Goal: Transaction & Acquisition: Book appointment/travel/reservation

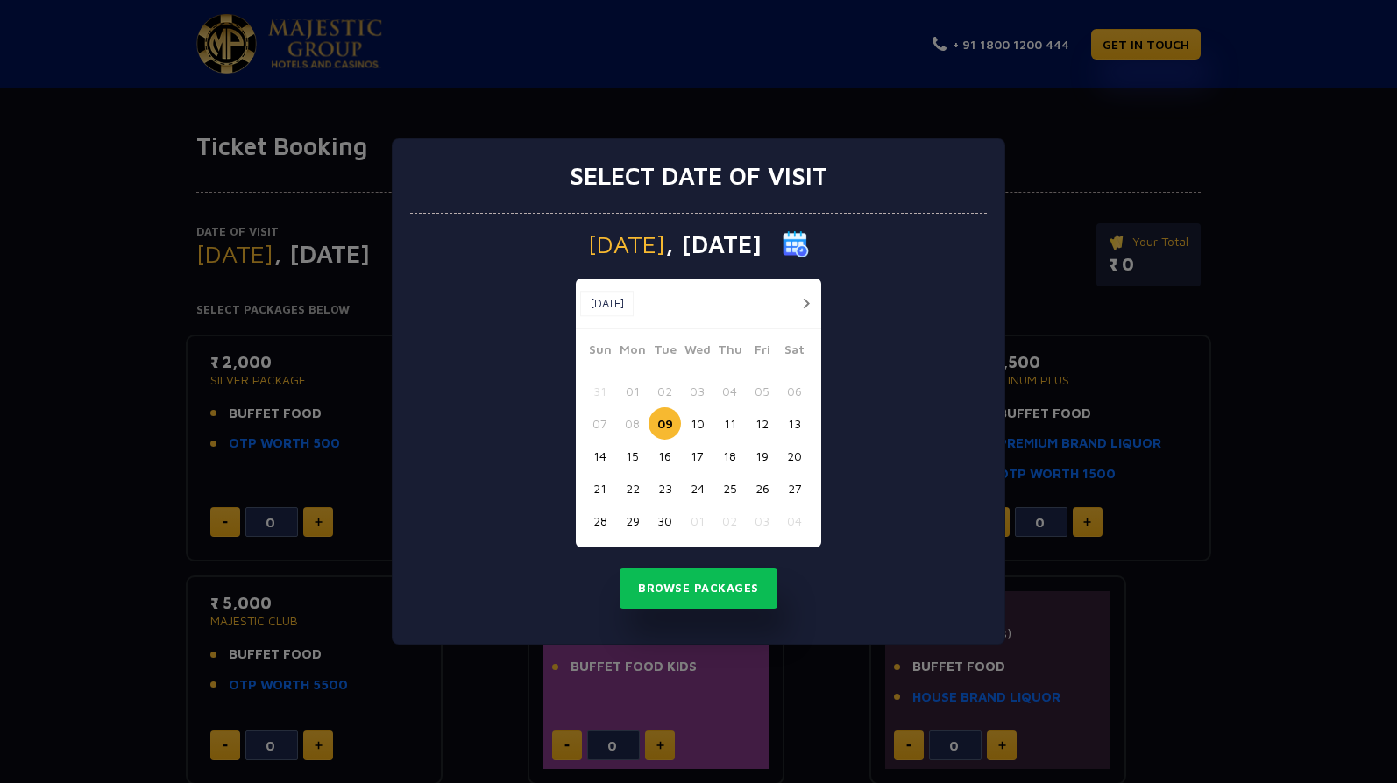
click at [657, 424] on button "09" at bounding box center [664, 423] width 32 height 32
click at [661, 424] on button "09" at bounding box center [664, 423] width 32 height 32
click at [693, 426] on button "10" at bounding box center [697, 423] width 32 height 32
click at [662, 425] on button "09" at bounding box center [664, 423] width 32 height 32
click at [690, 425] on button "10" at bounding box center [697, 423] width 32 height 32
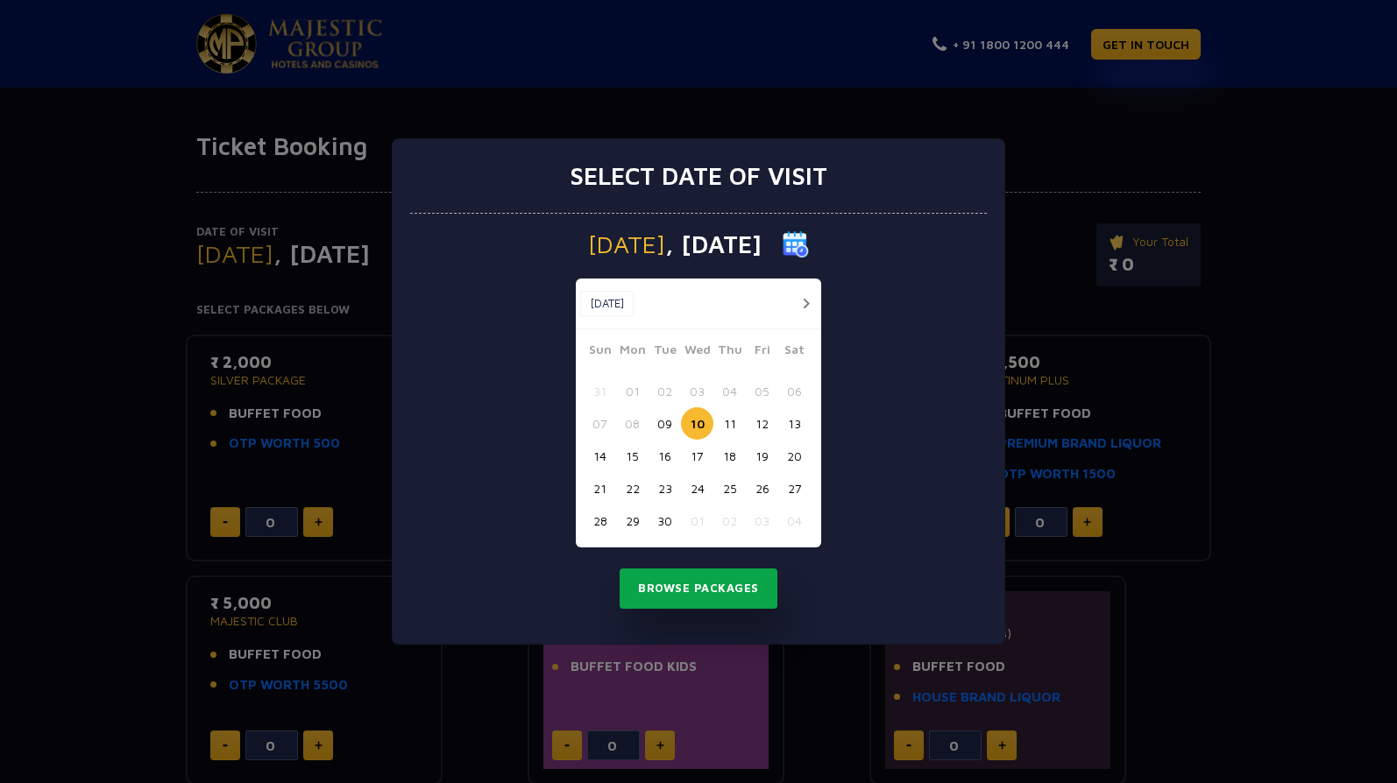
click at [687, 591] on button "Browse Packages" at bounding box center [698, 589] width 158 height 40
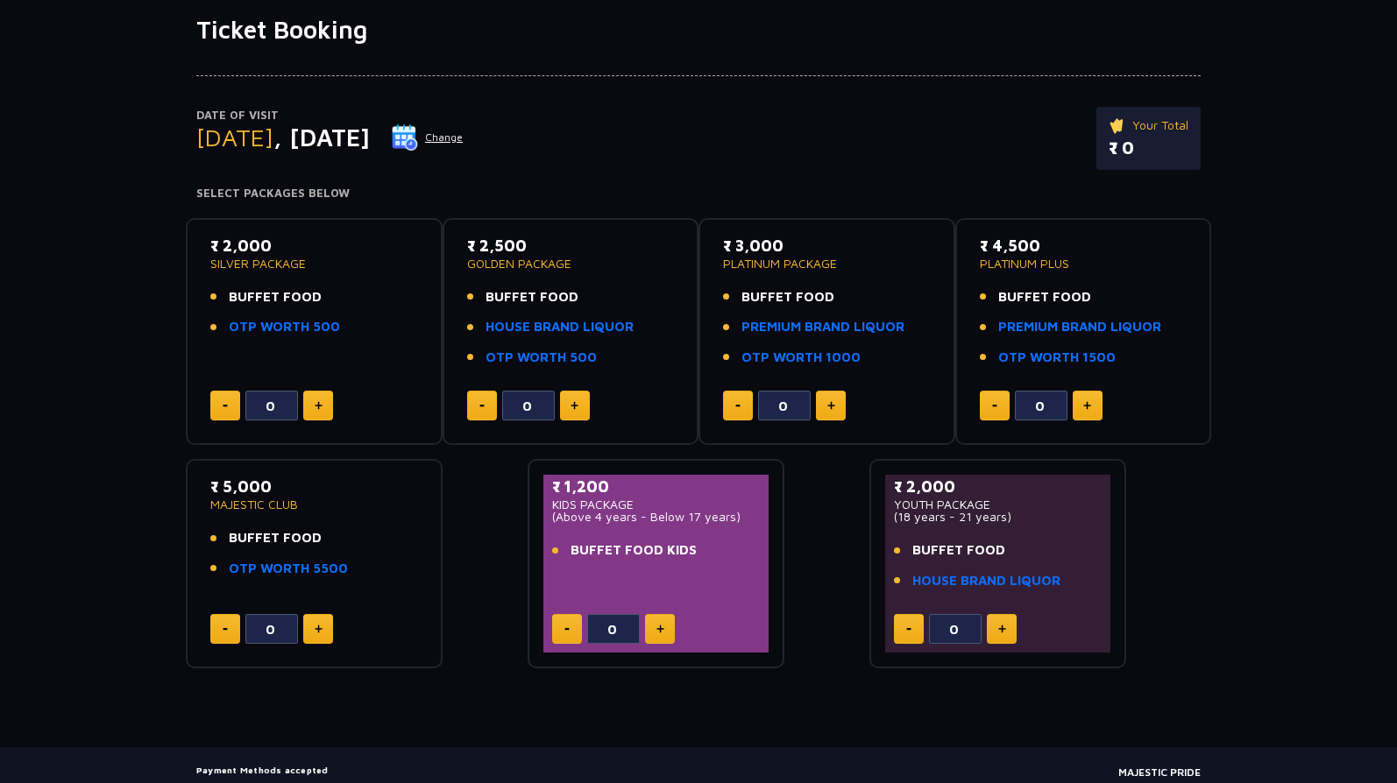
scroll to position [117, 0]
click at [309, 402] on button at bounding box center [318, 405] width 30 height 30
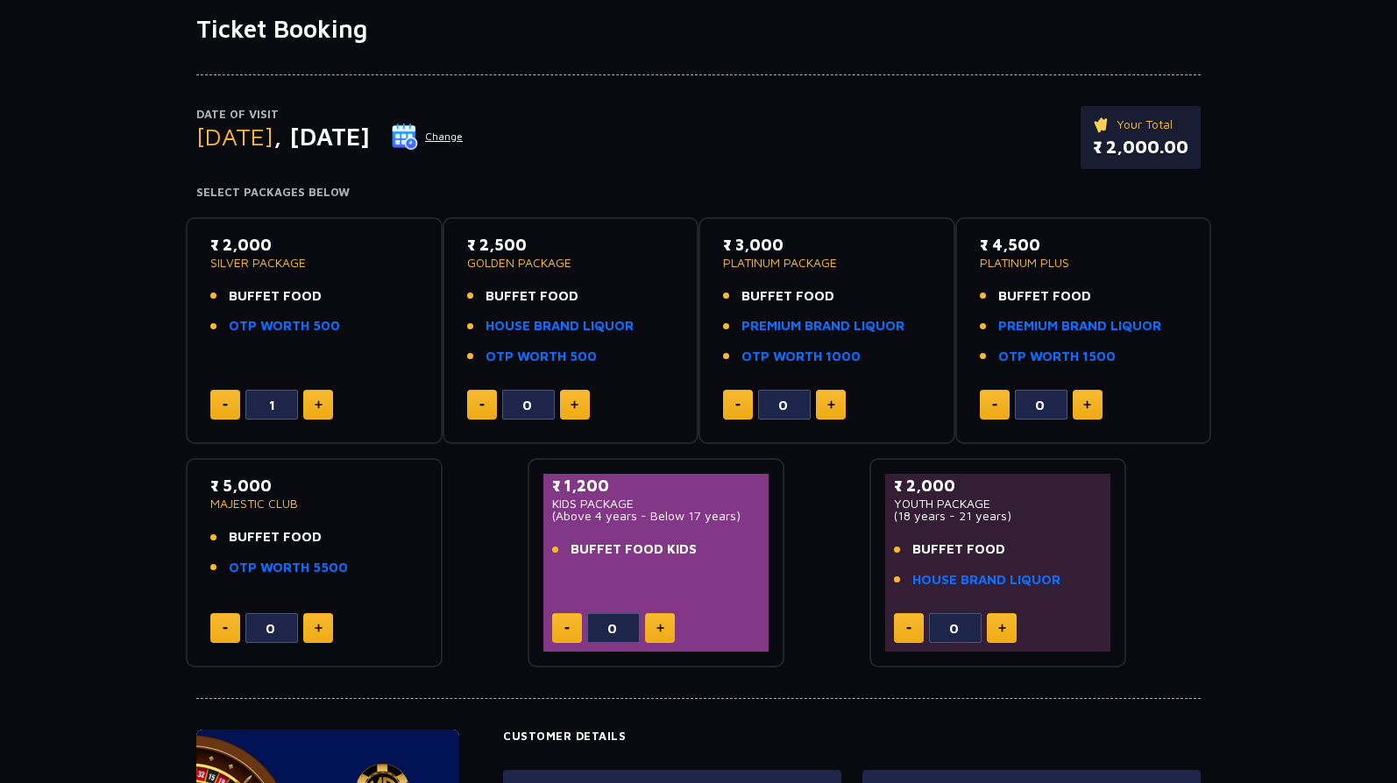
click at [229, 401] on button at bounding box center [225, 405] width 30 height 30
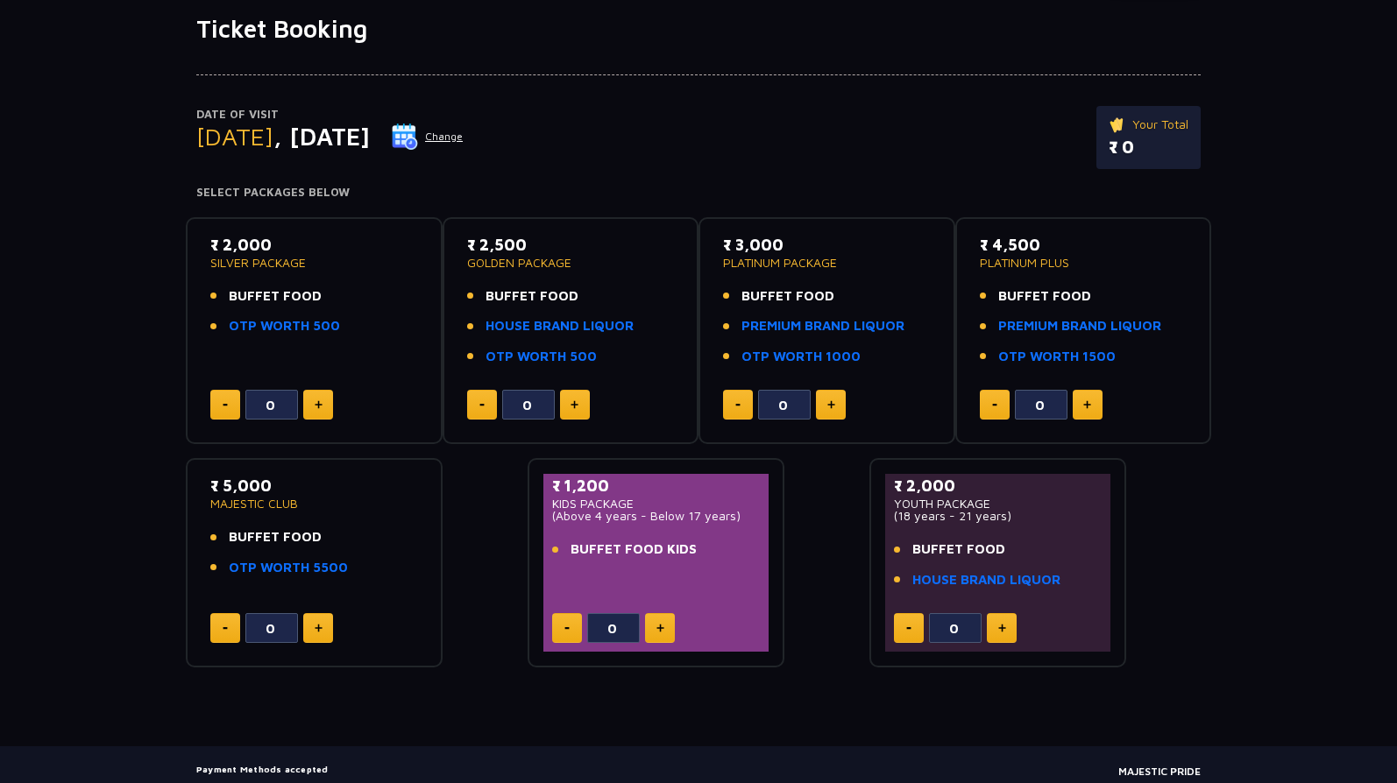
click at [299, 401] on div "0" at bounding box center [314, 405] width 208 height 30
click at [313, 401] on button at bounding box center [318, 405] width 30 height 30
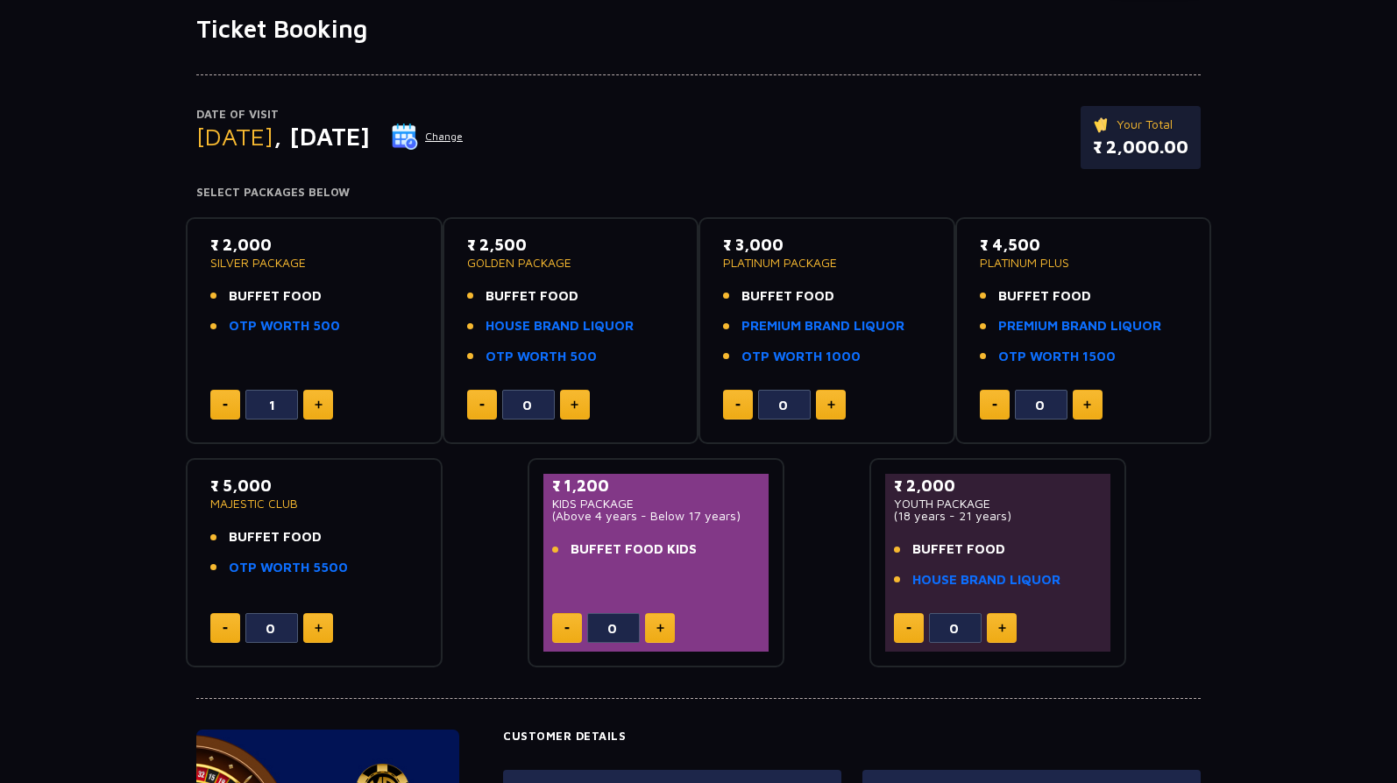
click at [226, 399] on button at bounding box center [225, 405] width 30 height 30
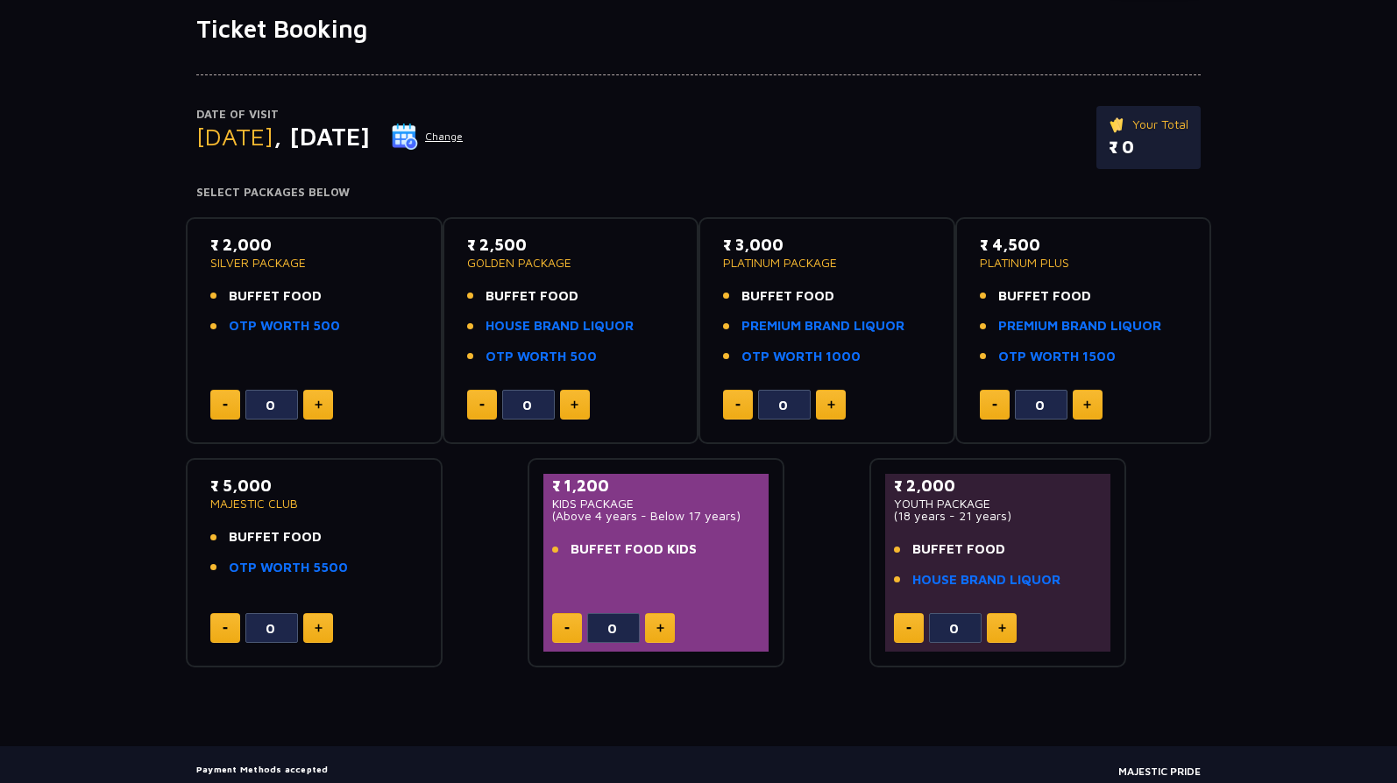
click at [315, 415] on button at bounding box center [318, 405] width 30 height 30
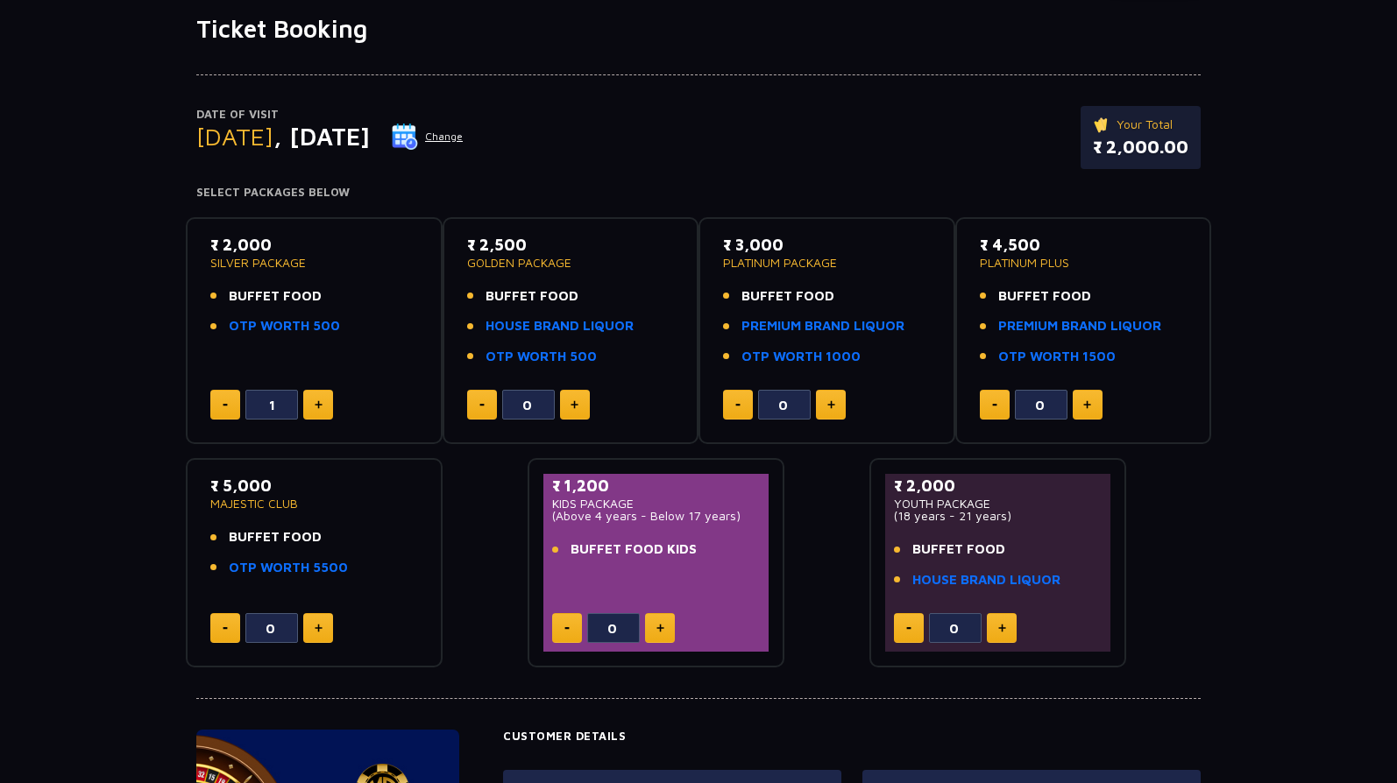
click at [238, 408] on button at bounding box center [225, 405] width 30 height 30
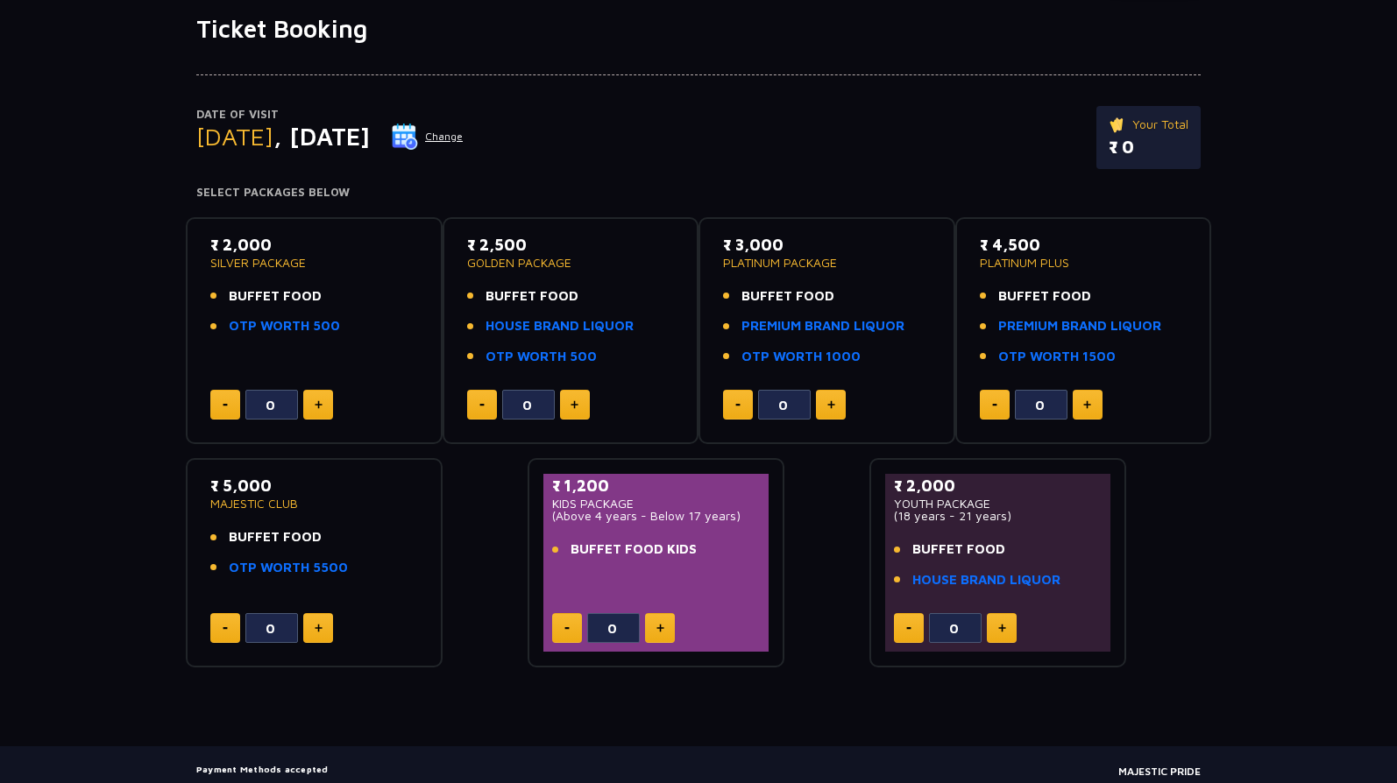
click at [228, 407] on button at bounding box center [225, 405] width 30 height 30
click at [335, 393] on div "0" at bounding box center [314, 405] width 208 height 30
click at [322, 396] on button at bounding box center [318, 405] width 30 height 30
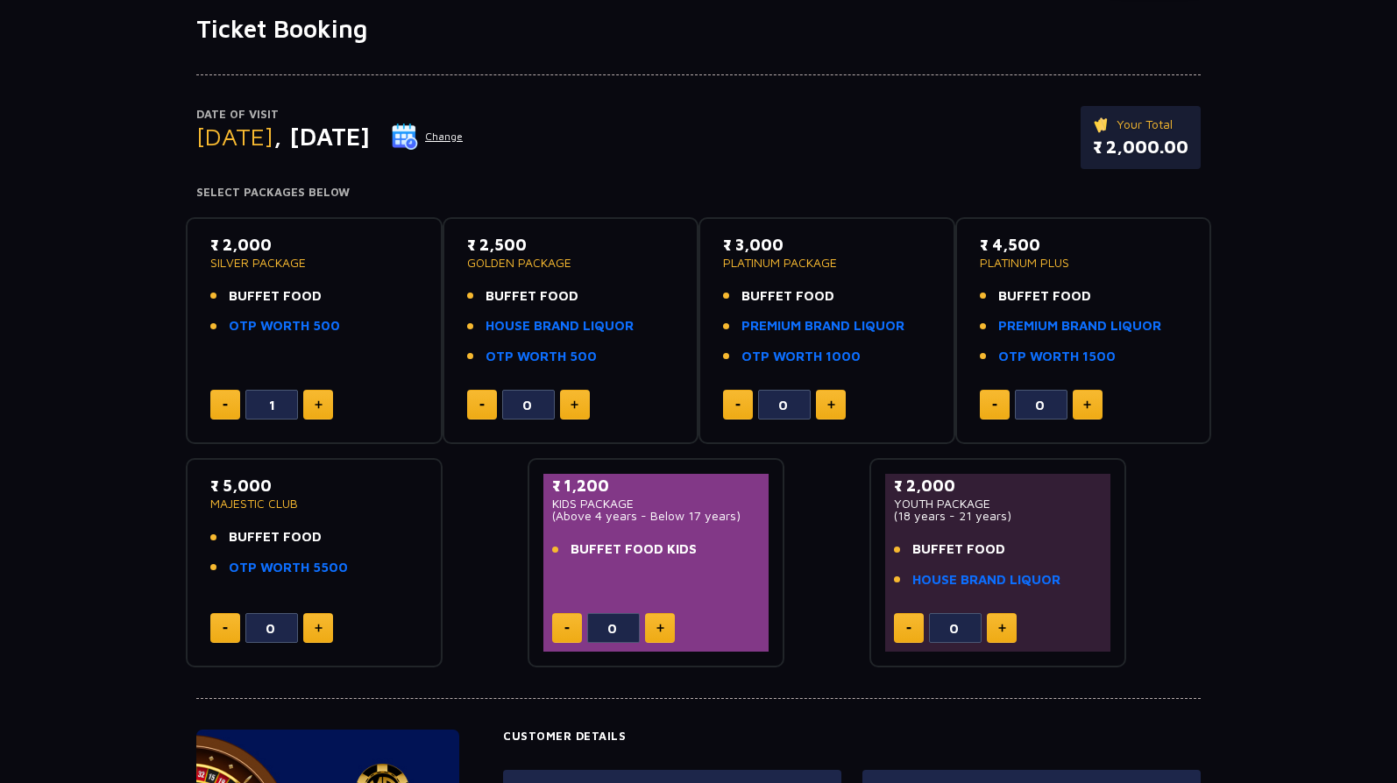
click at [238, 402] on button at bounding box center [225, 405] width 30 height 30
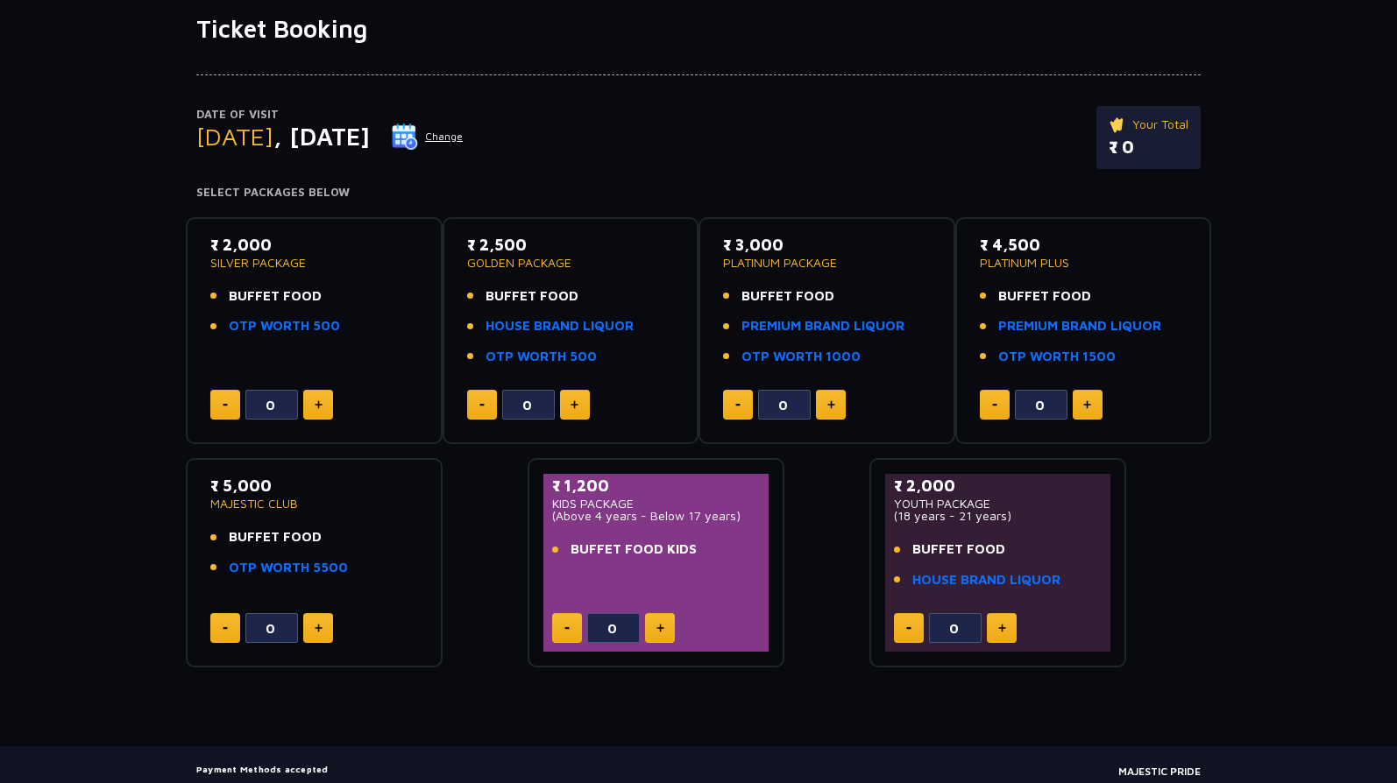
click at [329, 407] on button at bounding box center [318, 405] width 30 height 30
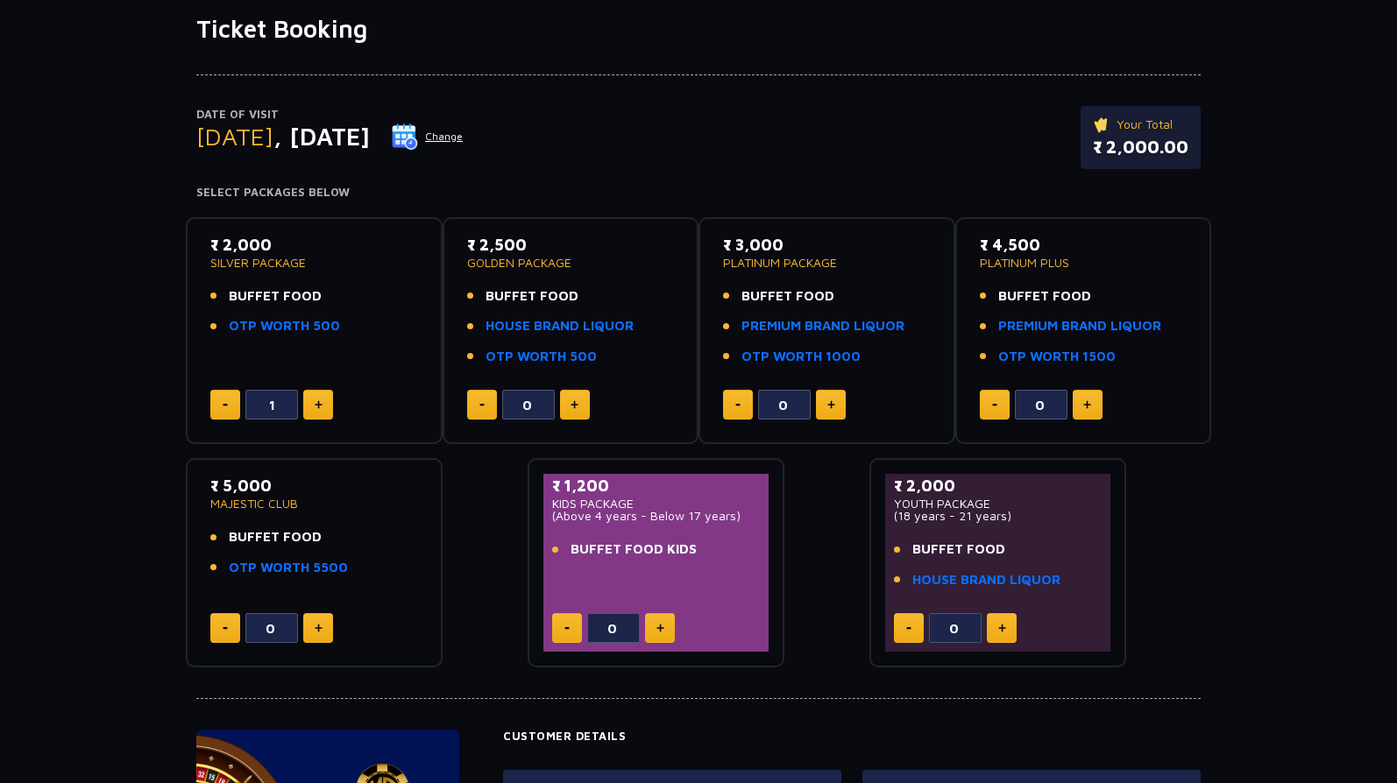
click at [233, 401] on button at bounding box center [225, 405] width 30 height 30
type input "0"
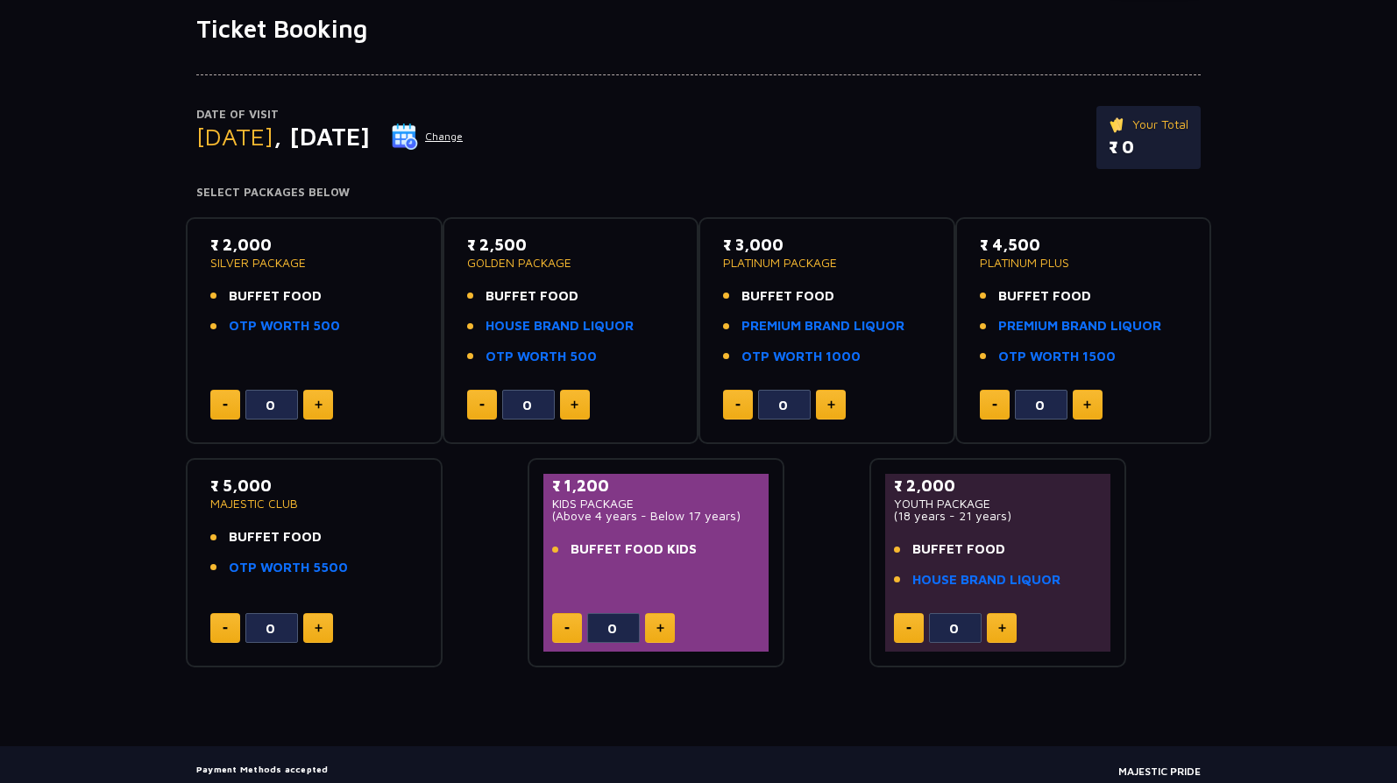
drag, startPoint x: 343, startPoint y: 322, endPoint x: 401, endPoint y: 336, distance: 60.4
click at [401, 336] on li "OTP WORTH 500" at bounding box center [314, 326] width 208 height 20
